Goal: Transaction & Acquisition: Subscribe to service/newsletter

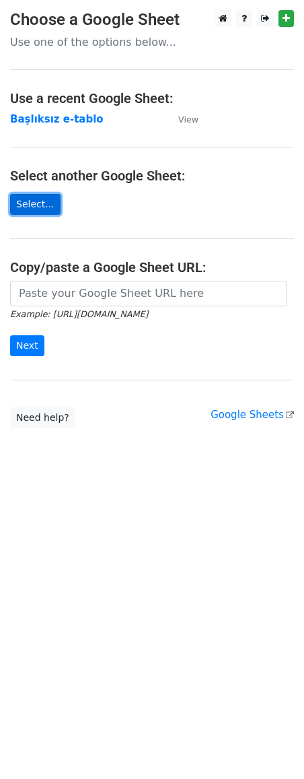
click at [36, 200] on link "Select..." at bounding box center [35, 204] width 51 height 21
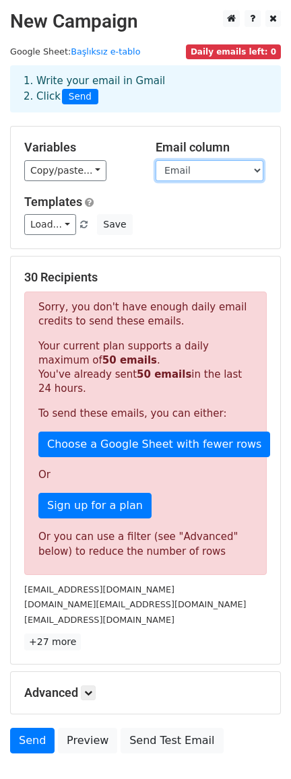
click at [251, 168] on select "Email cc" at bounding box center [210, 170] width 108 height 21
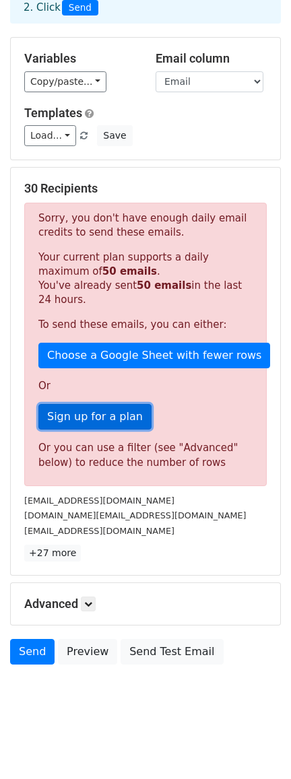
click at [113, 430] on link "Sign up for a plan" at bounding box center [94, 417] width 113 height 26
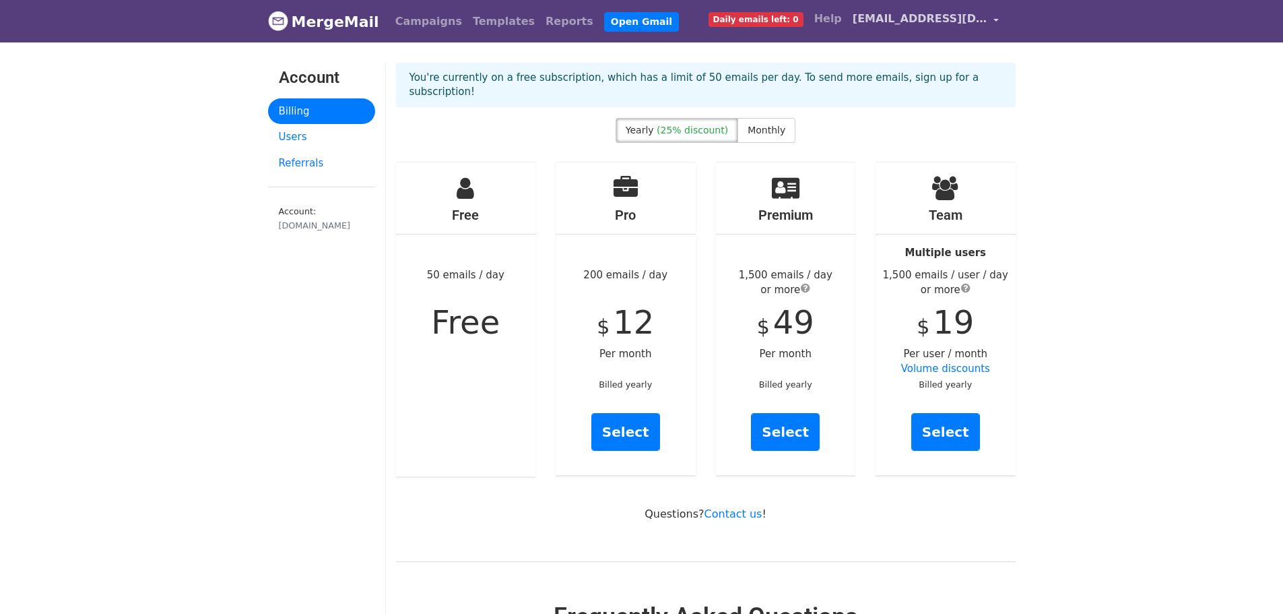
click at [996, 15] on link "[EMAIL_ADDRESS][DOMAIN_NAME]" at bounding box center [926, 21] width 158 height 32
